Goal: Task Accomplishment & Management: Complete application form

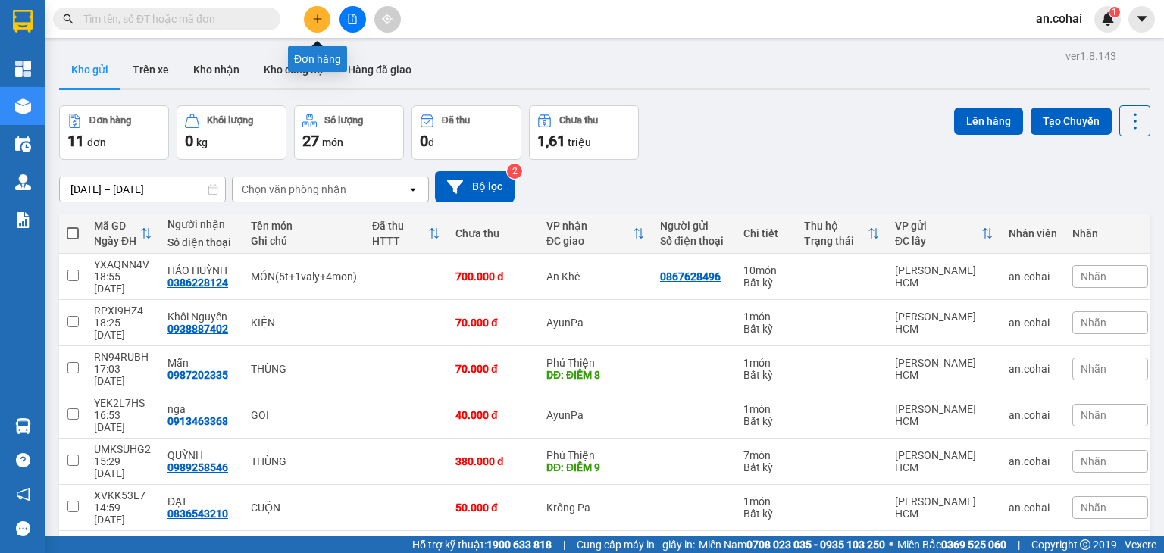
drag, startPoint x: 317, startPoint y: 23, endPoint x: 306, endPoint y: 39, distance: 19.8
click at [314, 29] on button at bounding box center [317, 19] width 27 height 27
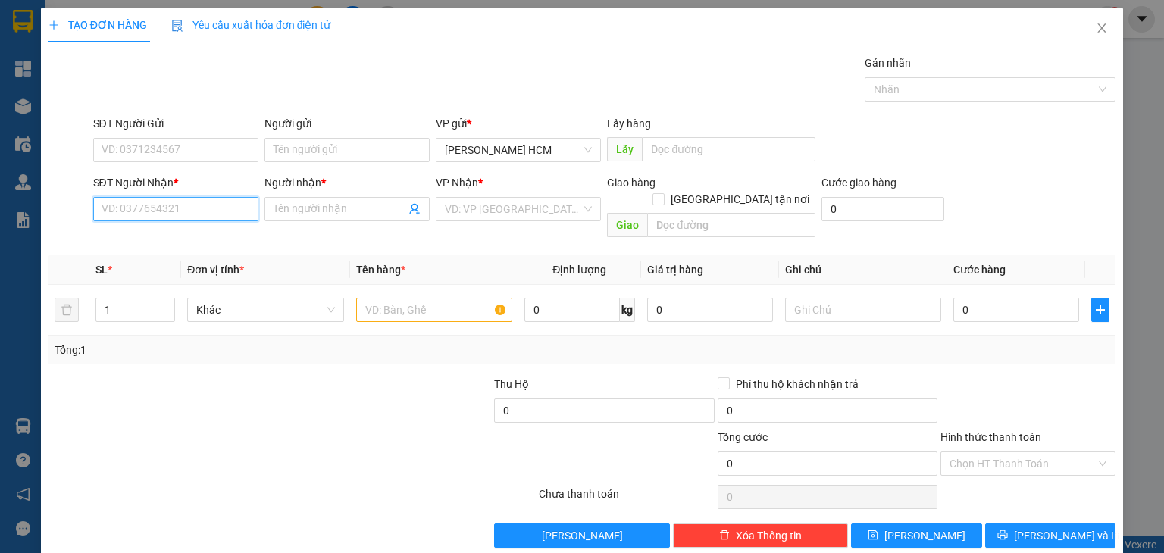
drag, startPoint x: 192, startPoint y: 208, endPoint x: 43, endPoint y: 240, distance: 152.0
click at [190, 208] on input "SĐT Người Nhận *" at bounding box center [175, 209] width 165 height 24
type input "0772516918"
click at [133, 240] on div "0772516918 - A HIỆP" at bounding box center [174, 238] width 146 height 17
type input "A HIỆP"
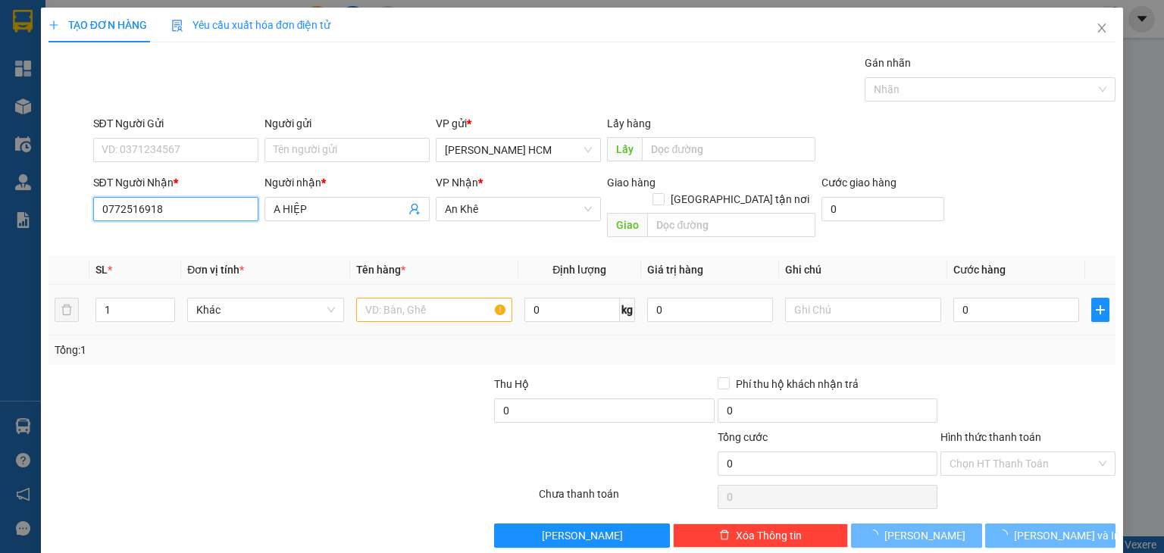
type input "0772516918"
click at [403, 298] on input "text" at bounding box center [434, 310] width 156 height 24
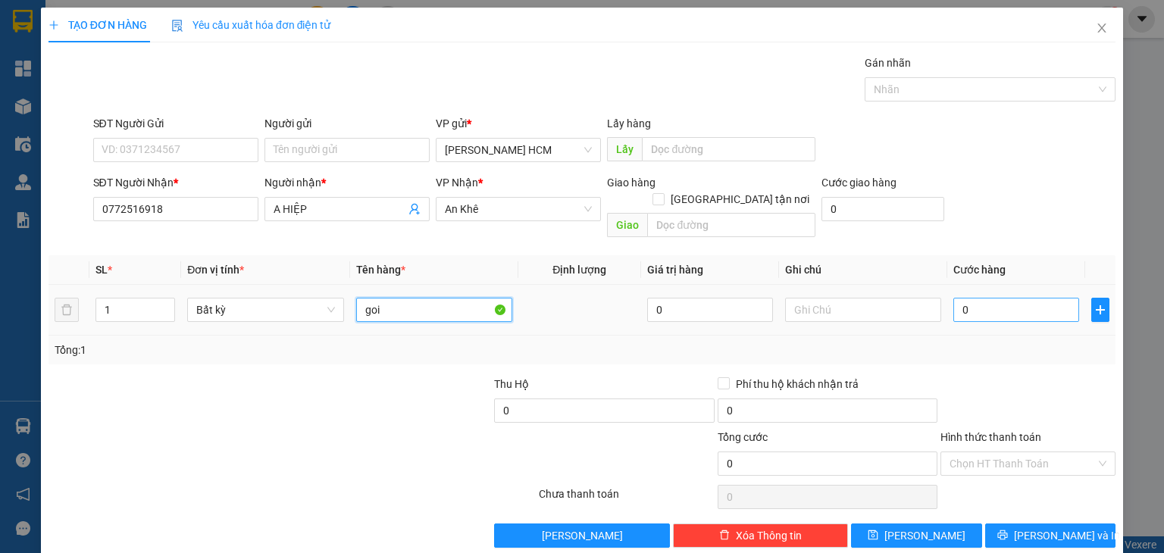
type input "goi"
click at [1039, 298] on input "0" at bounding box center [1017, 310] width 126 height 24
type input "04"
type input "4"
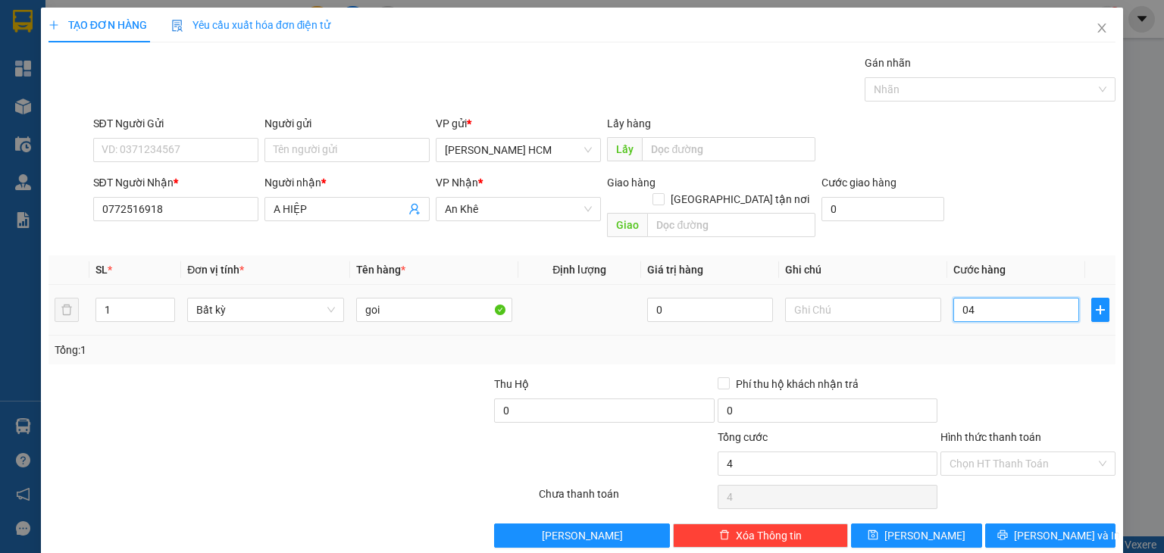
type input "040"
type input "40"
type input "40.000"
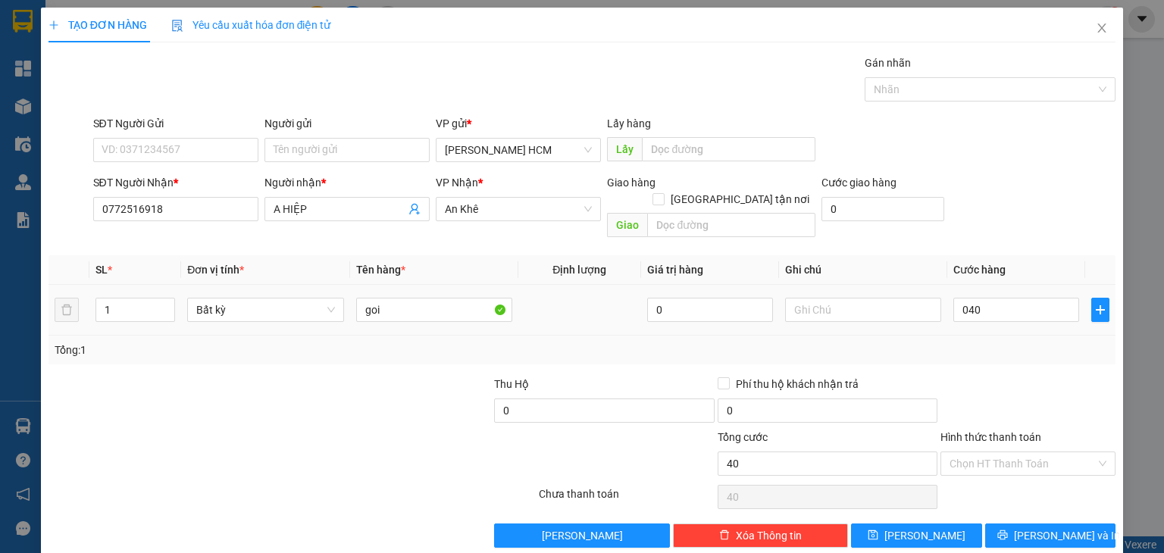
type input "40.000"
click at [1014, 346] on div "Tổng: 1" at bounding box center [582, 350] width 1067 height 29
click at [1016, 524] on button "[PERSON_NAME] và In" at bounding box center [1050, 536] width 131 height 24
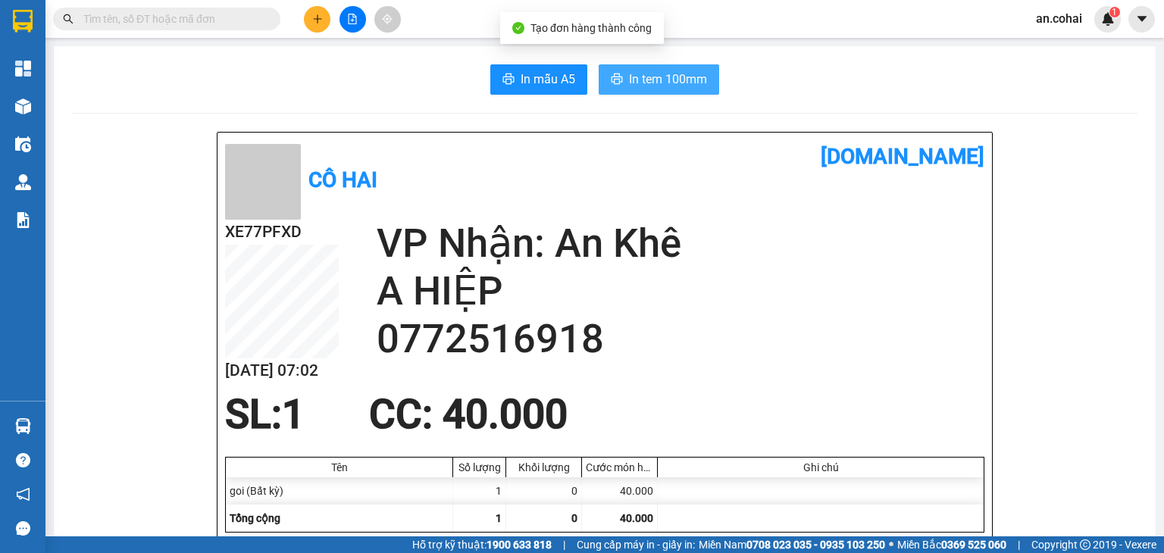
click at [659, 92] on button "In tem 100mm" at bounding box center [659, 79] width 121 height 30
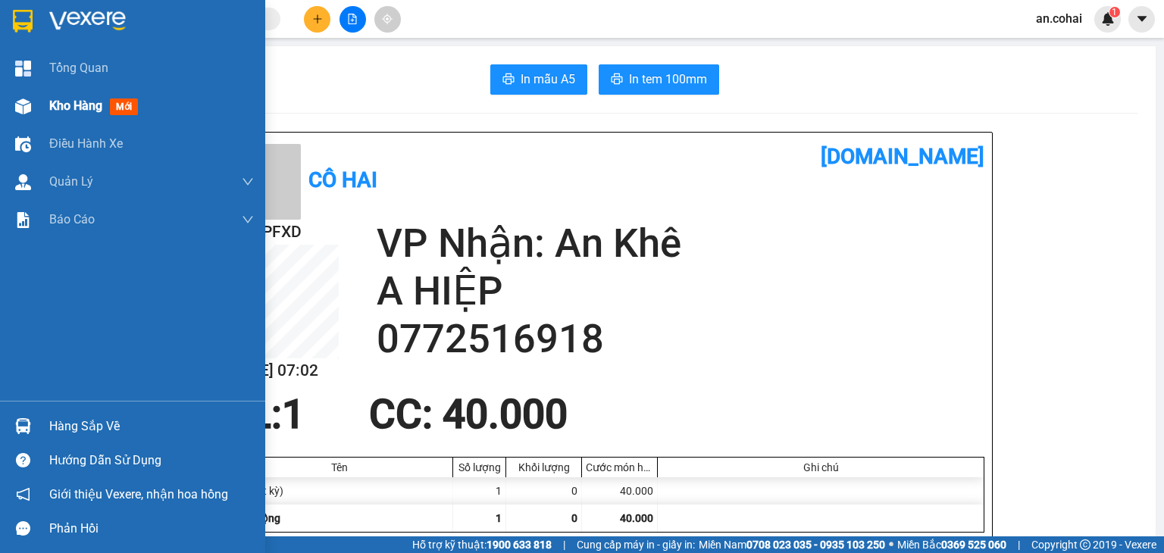
drag, startPoint x: 32, startPoint y: 105, endPoint x: 197, endPoint y: 92, distance: 165.8
click at [32, 105] on div at bounding box center [23, 106] width 27 height 27
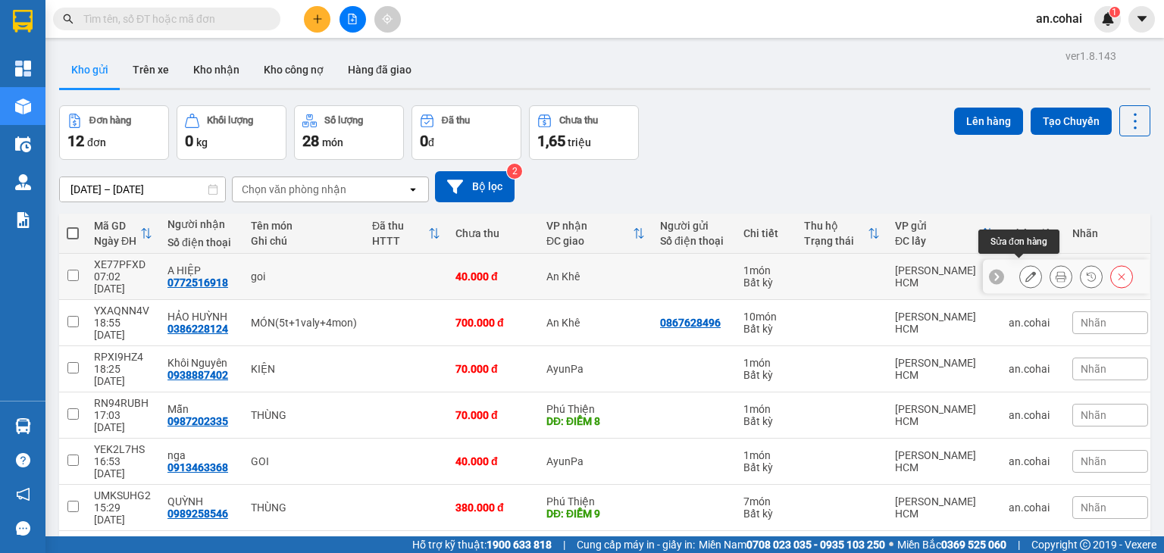
click at [1026, 274] on icon at bounding box center [1031, 276] width 11 height 11
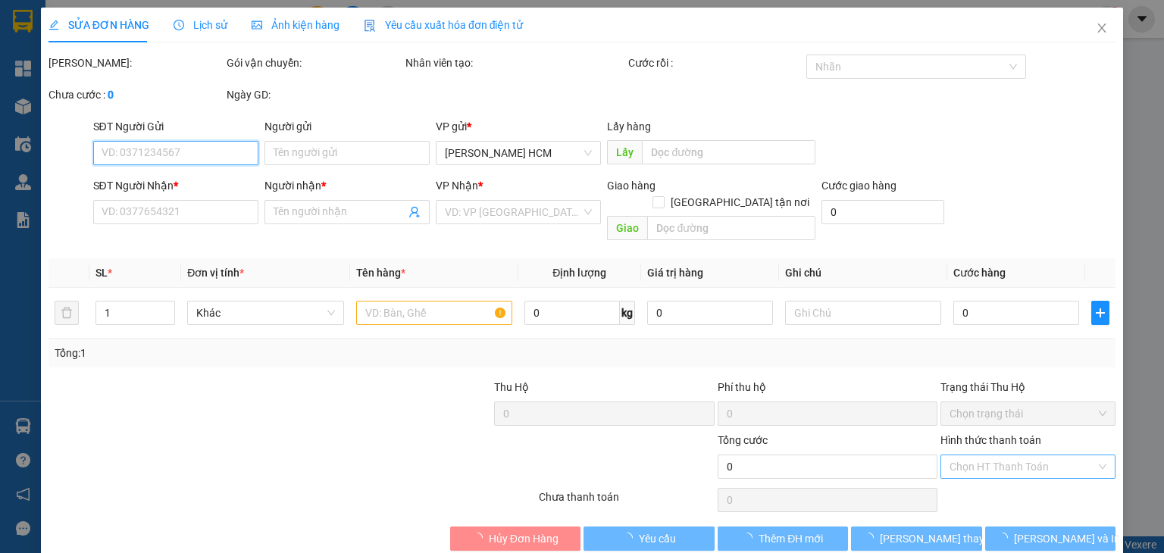
type input "0772516918"
type input "A HIỆP"
type input "40.000"
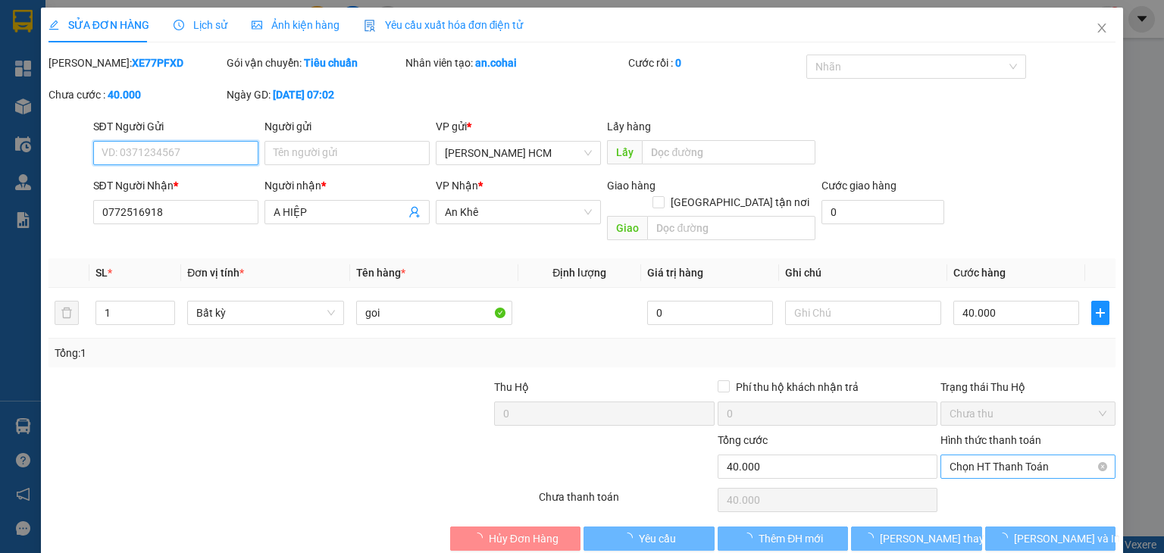
click at [961, 456] on span "Chọn HT Thanh Toán" at bounding box center [1028, 467] width 157 height 23
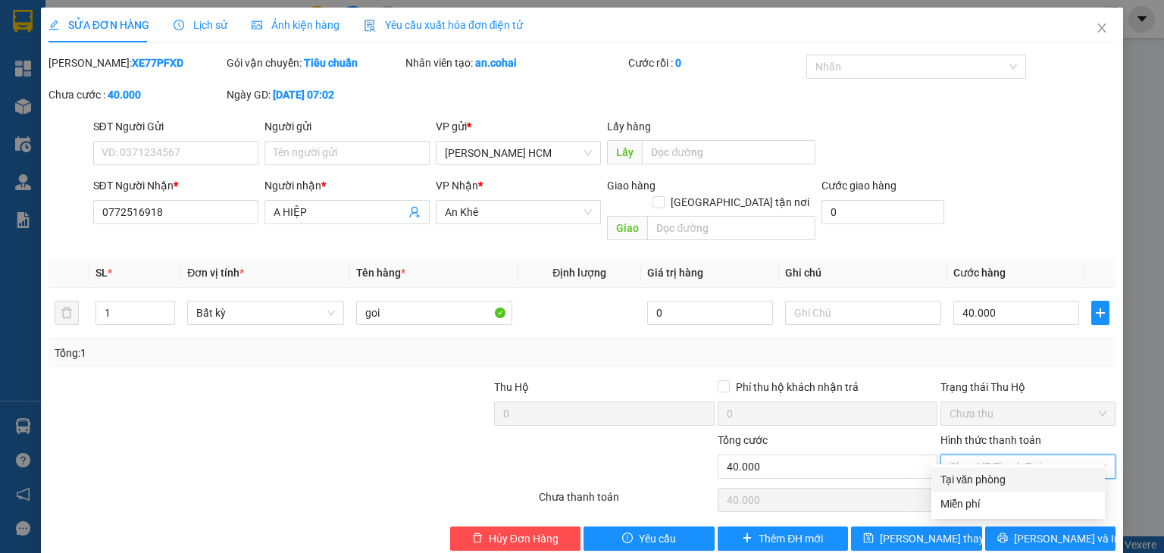
click at [967, 484] on div "Tại văn phòng" at bounding box center [1018, 480] width 155 height 17
type input "0"
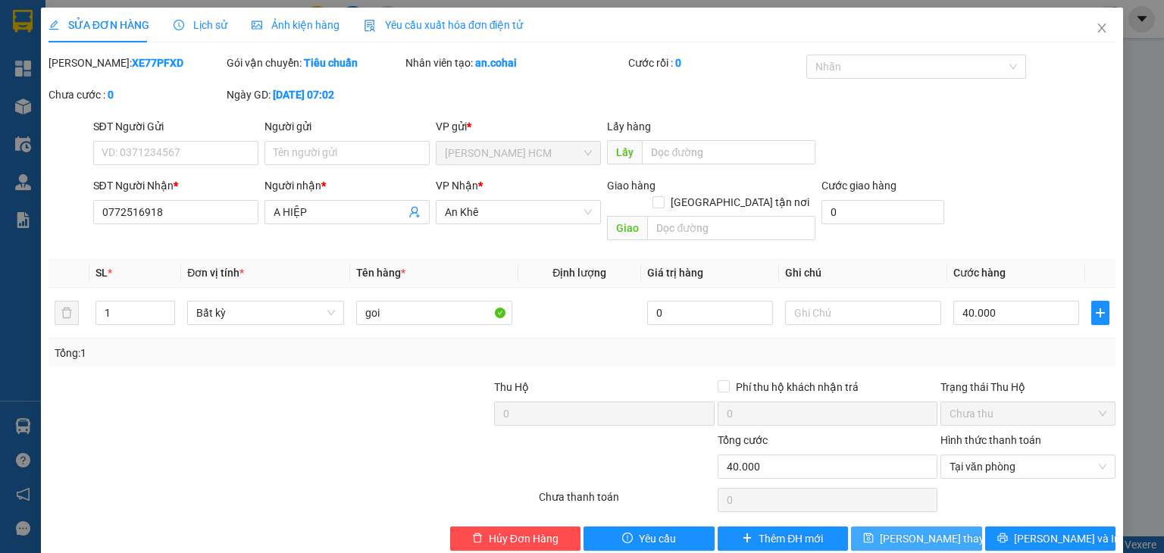
click at [870, 533] on icon "save" at bounding box center [868, 538] width 11 height 11
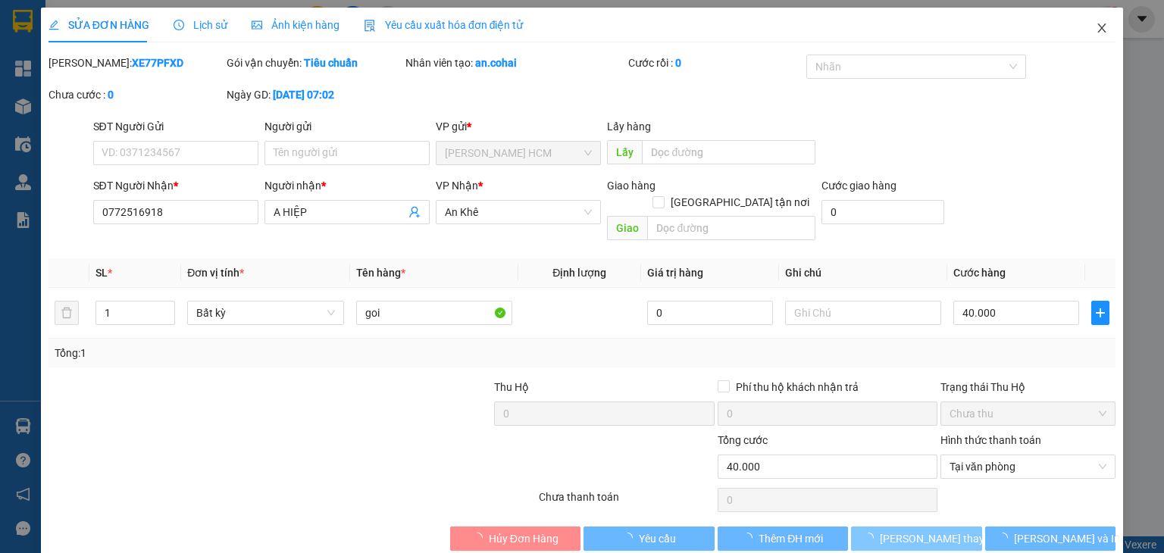
click at [1096, 29] on icon "close" at bounding box center [1102, 28] width 12 height 12
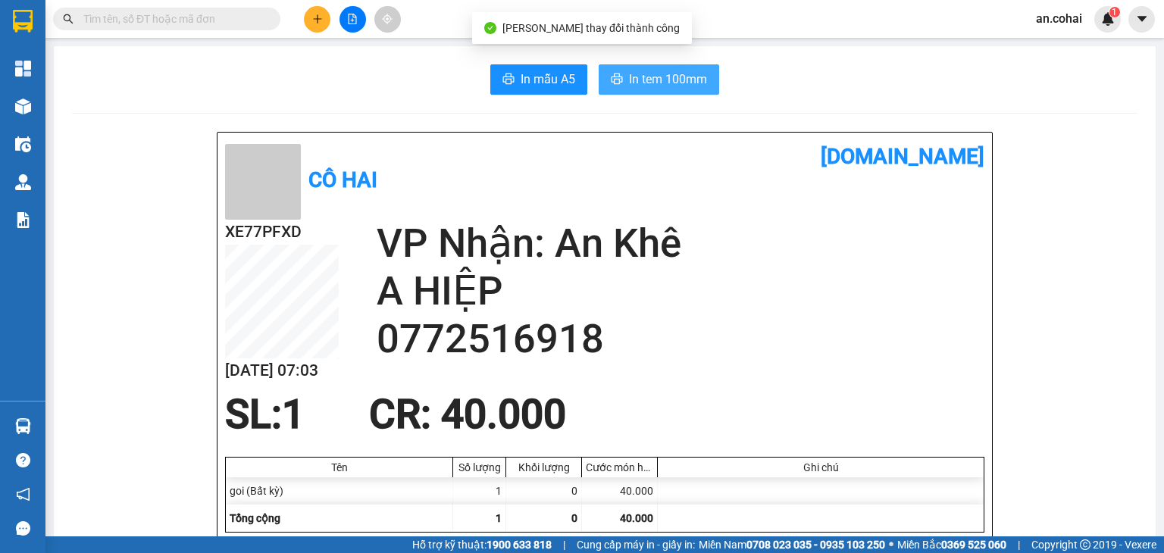
click at [676, 89] on button "In tem 100mm" at bounding box center [659, 79] width 121 height 30
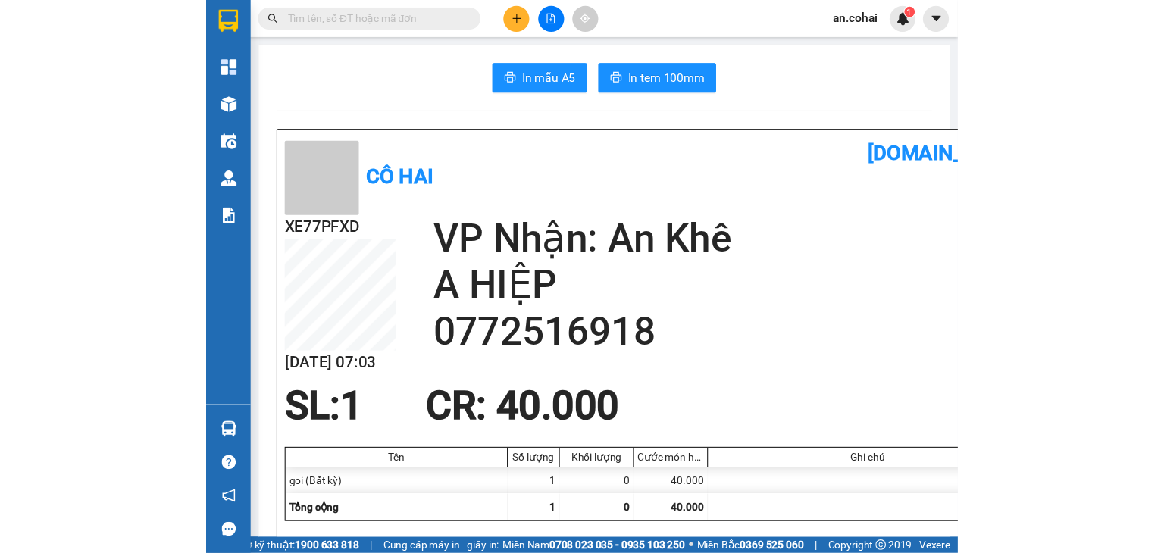
scroll to position [178, 0]
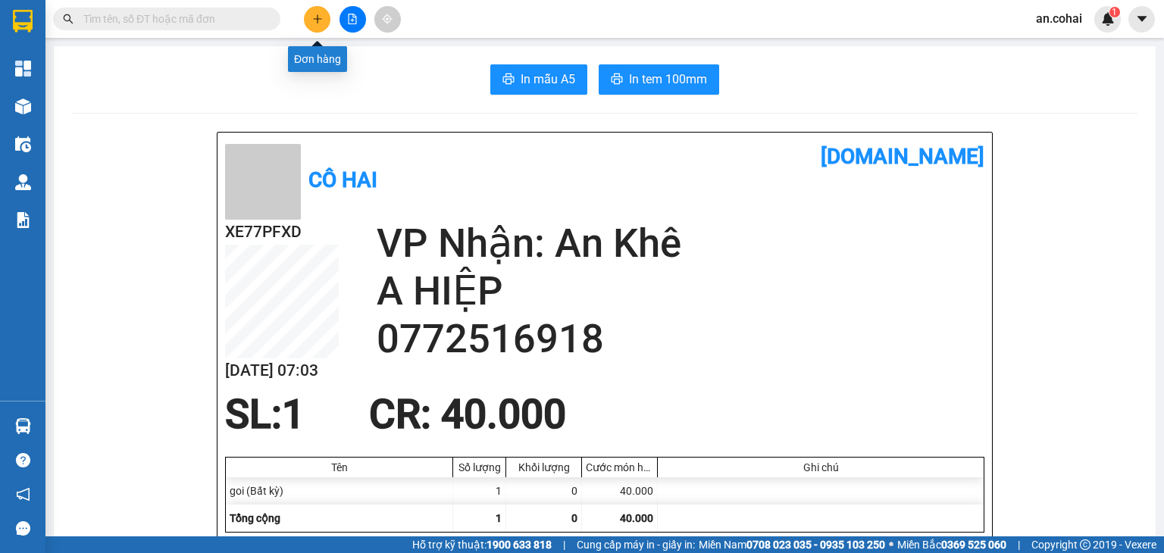
click at [318, 22] on icon "plus" at bounding box center [317, 19] width 11 height 11
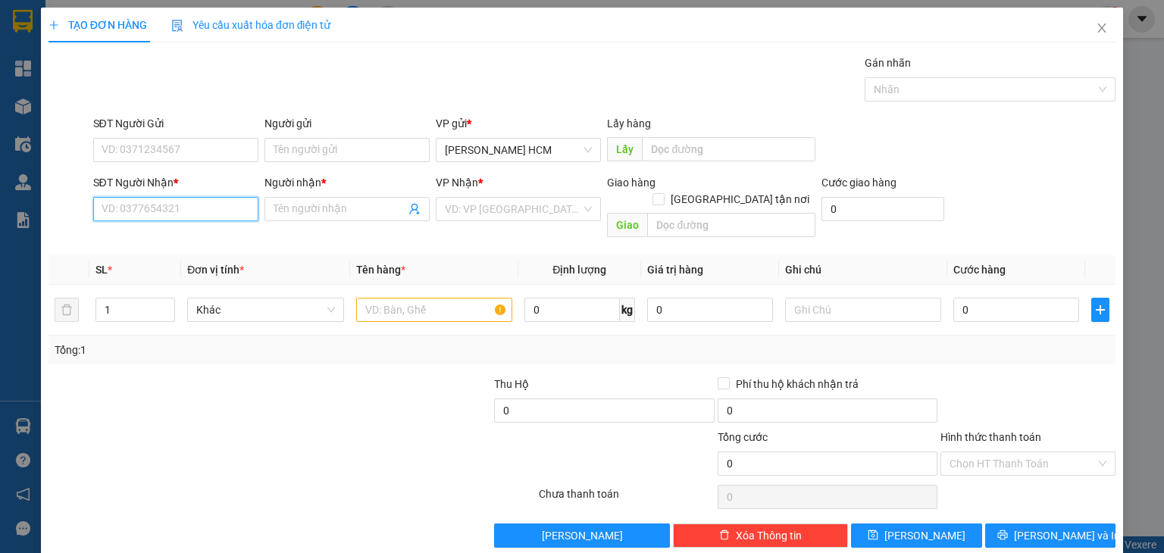
click at [176, 216] on input "SĐT Người Nhận *" at bounding box center [175, 209] width 165 height 24
type input "0983138022"
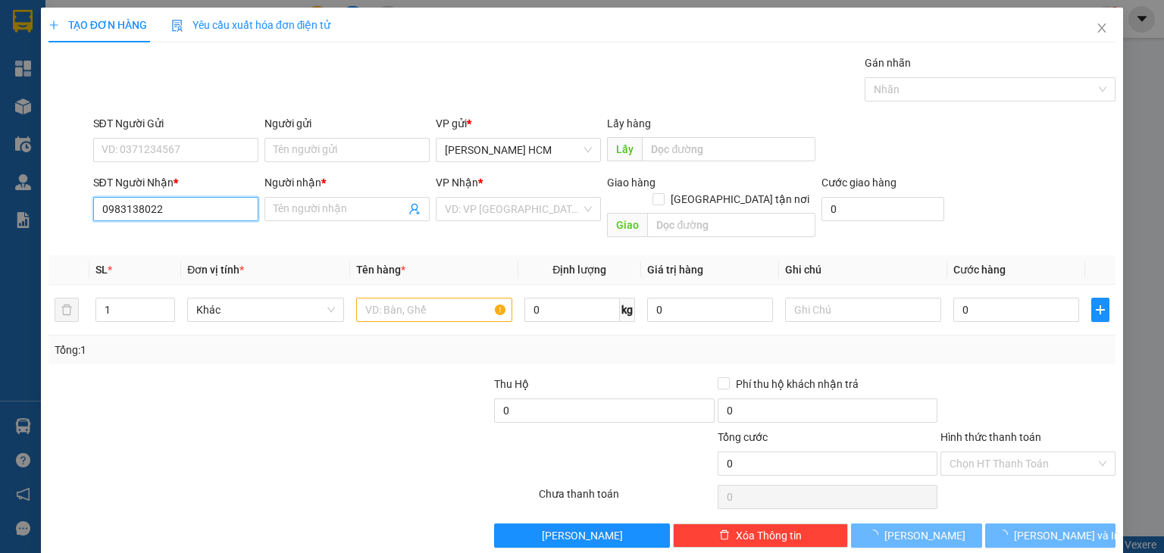
click at [177, 213] on input "0983138022" at bounding box center [175, 209] width 165 height 24
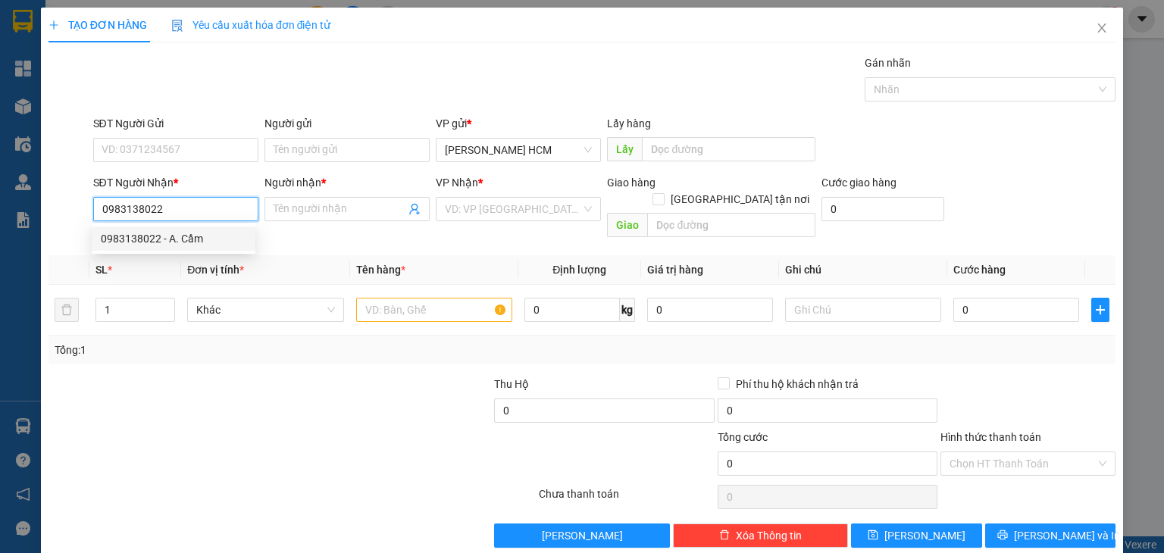
click at [168, 238] on div "0983138022 - A. Cầm" at bounding box center [174, 238] width 146 height 17
type input "A. Cầm"
type input "0983138022"
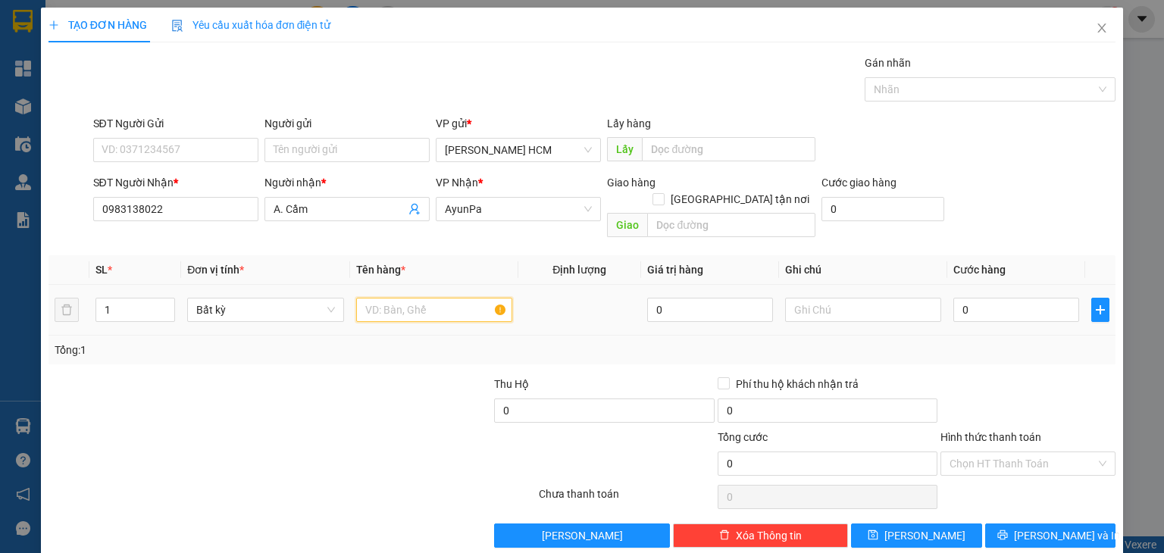
drag, startPoint x: 388, startPoint y: 307, endPoint x: 367, endPoint y: 334, distance: 34.0
click at [376, 322] on div "SL * Đơn vị tính * Tên hàng * Định lượng Giá trị hàng Ghi chú Cước hàng 1 Bất k…" at bounding box center [582, 309] width 1067 height 109
type input "THUNG"
click at [992, 298] on input "0" at bounding box center [1017, 310] width 126 height 24
type input "5"
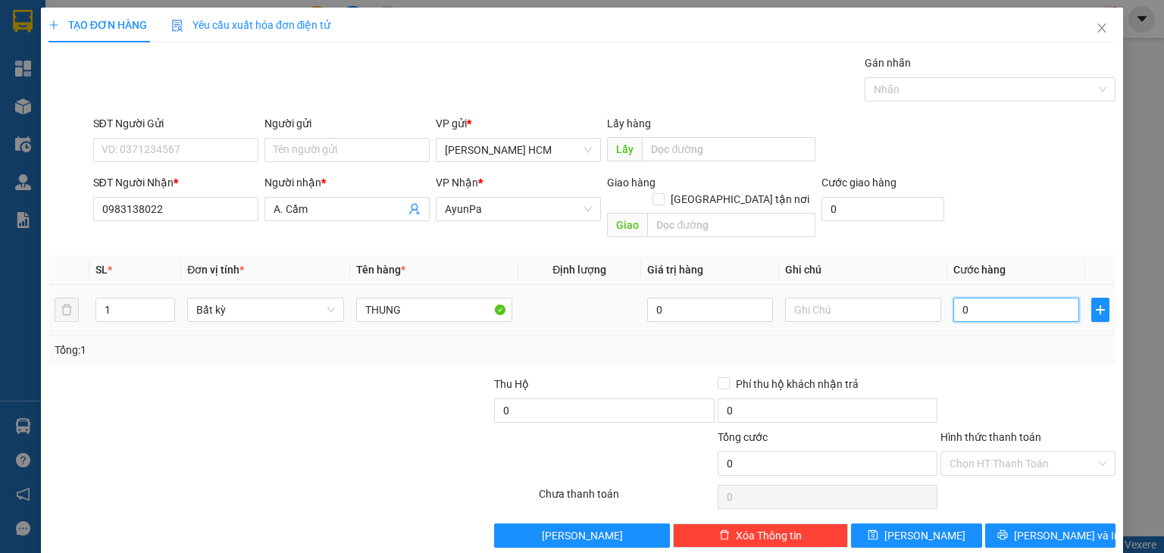
type input "5"
type input "50"
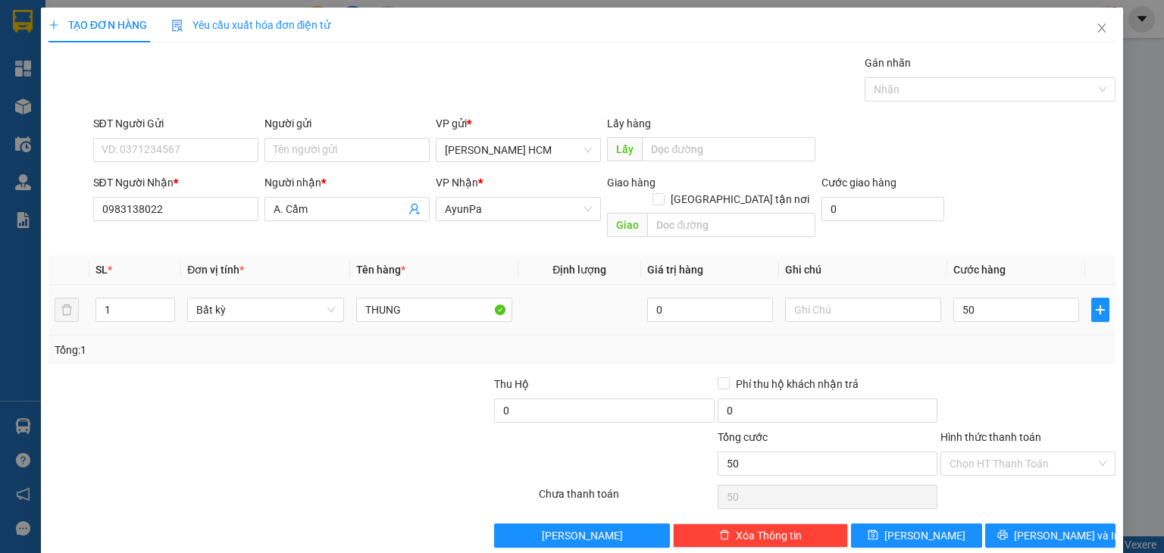
type input "50.000"
drag, startPoint x: 1011, startPoint y: 337, endPoint x: 995, endPoint y: 407, distance: 71.4
click at [1011, 342] on div "Tổng: 1" at bounding box center [582, 350] width 1055 height 17
drag, startPoint x: 997, startPoint y: 441, endPoint x: 998, endPoint y: 489, distance: 47.8
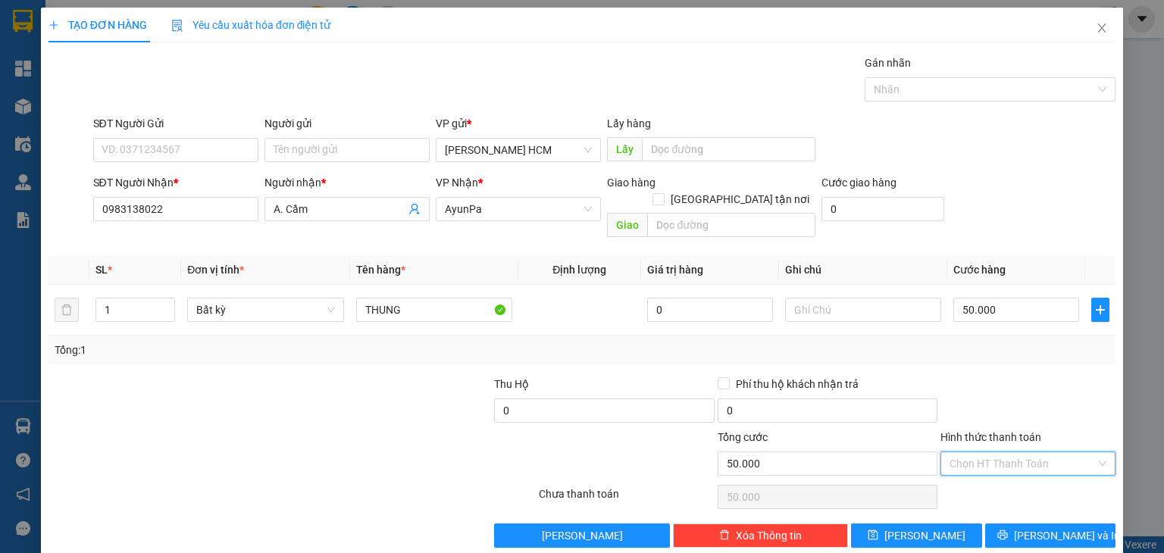
click at [998, 453] on input "Hình thức thanh toán" at bounding box center [1023, 464] width 146 height 23
click at [995, 481] on div "Tại văn phòng" at bounding box center [1018, 476] width 155 height 17
type input "0"
click at [1000, 524] on button "[PERSON_NAME] và In" at bounding box center [1050, 536] width 131 height 24
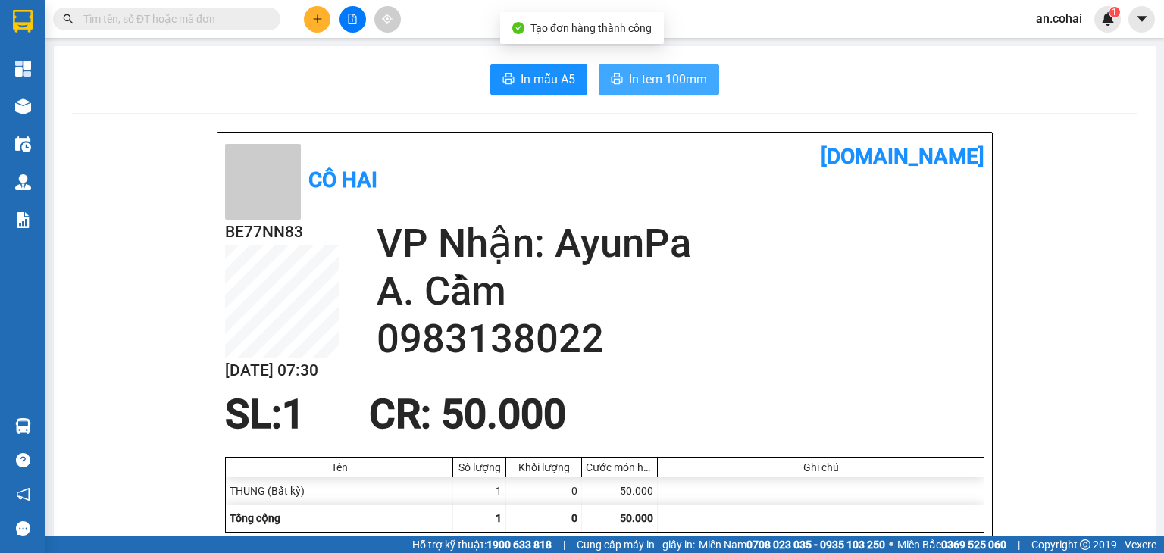
click at [676, 89] on button "In tem 100mm" at bounding box center [659, 79] width 121 height 30
